Goal: Task Accomplishment & Management: Manage account settings

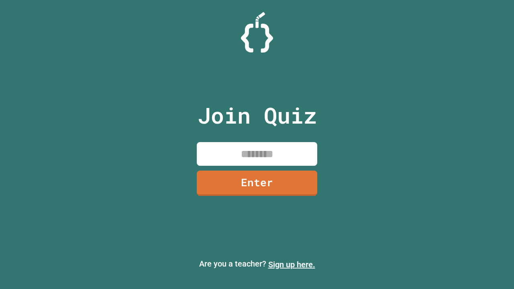
click at [291, 264] on link "Sign up here." at bounding box center [291, 265] width 47 height 10
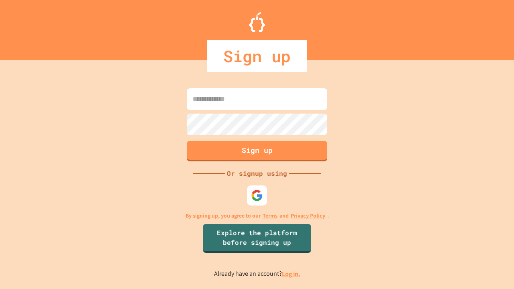
click at [291, 274] on link "Log in." at bounding box center [291, 274] width 18 height 8
